Goal: Task Accomplishment & Management: Manage account settings

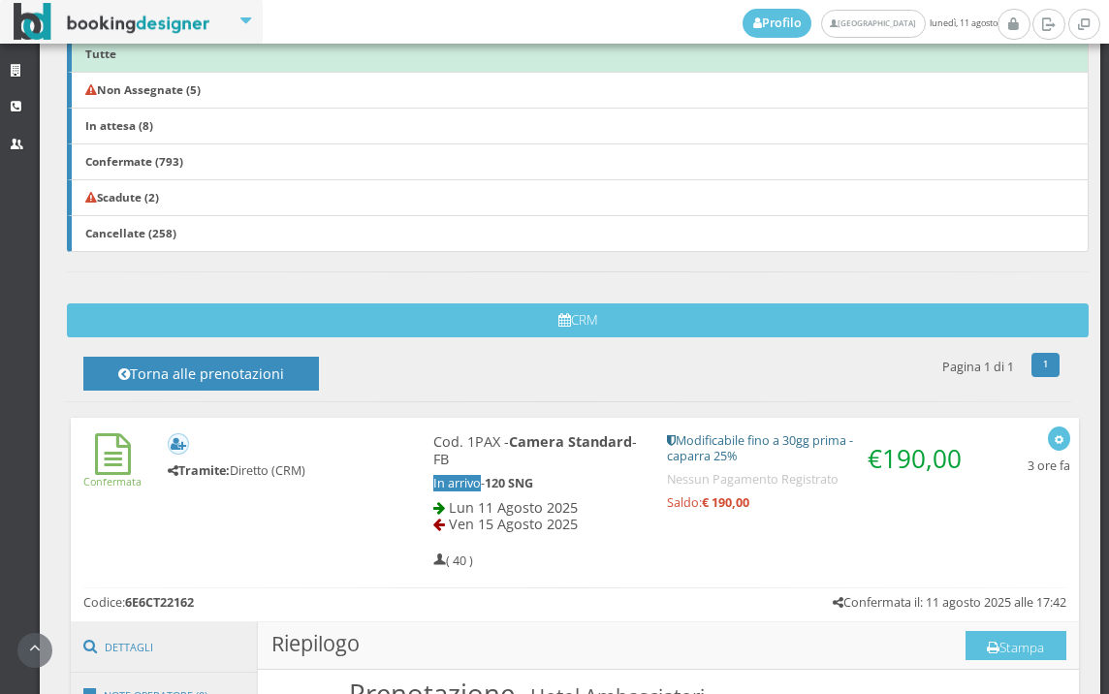
scroll to position [229, 0]
